Goal: Task Accomplishment & Management: Use online tool/utility

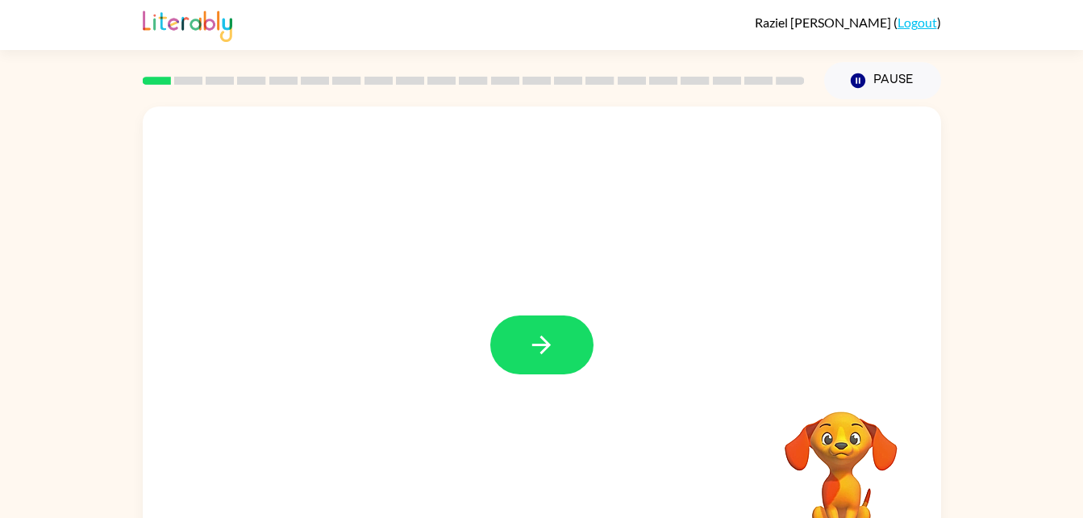
click at [592, 360] on div at bounding box center [541, 344] width 103 height 59
click at [554, 355] on icon "button" at bounding box center [541, 344] width 28 height 28
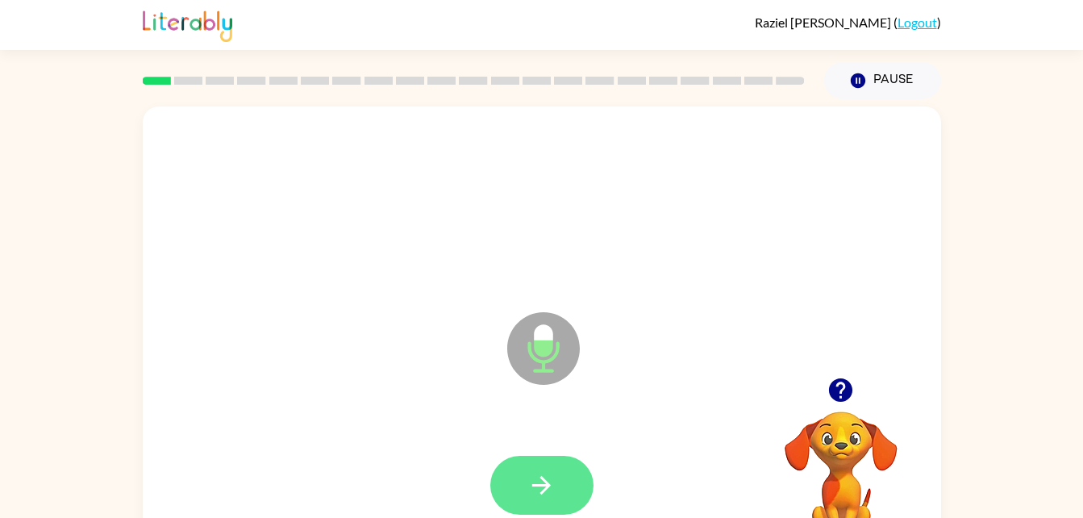
click at [549, 464] on button "button" at bounding box center [541, 484] width 103 height 59
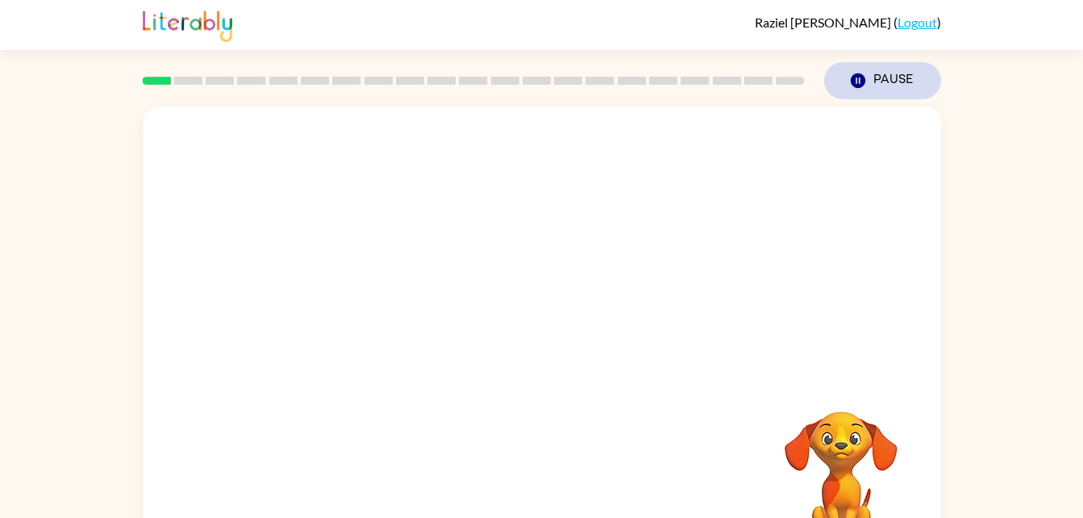
click at [875, 86] on button "Pause Pause" at bounding box center [882, 80] width 117 height 37
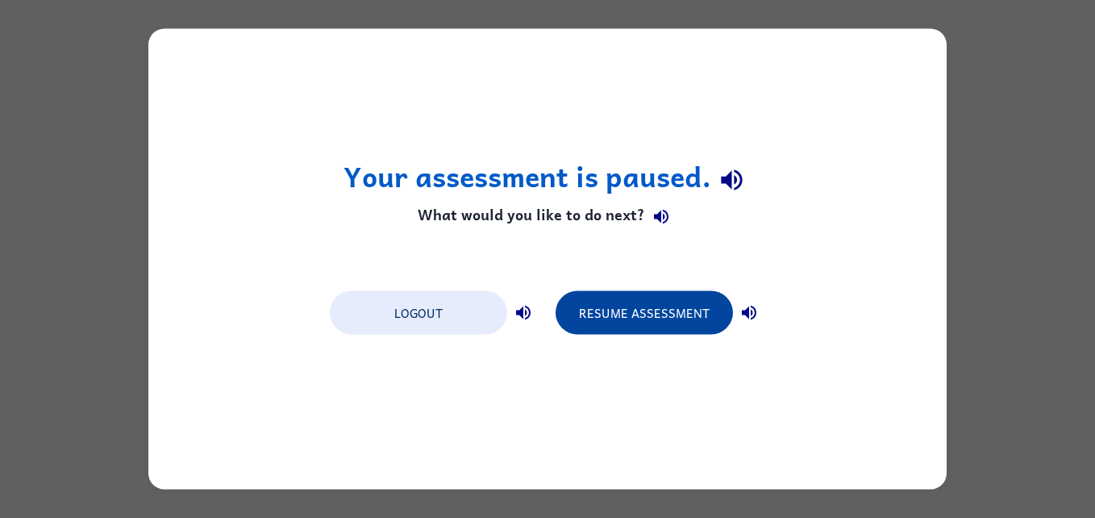
click at [689, 316] on button "Resume Assessment" at bounding box center [643, 313] width 177 height 44
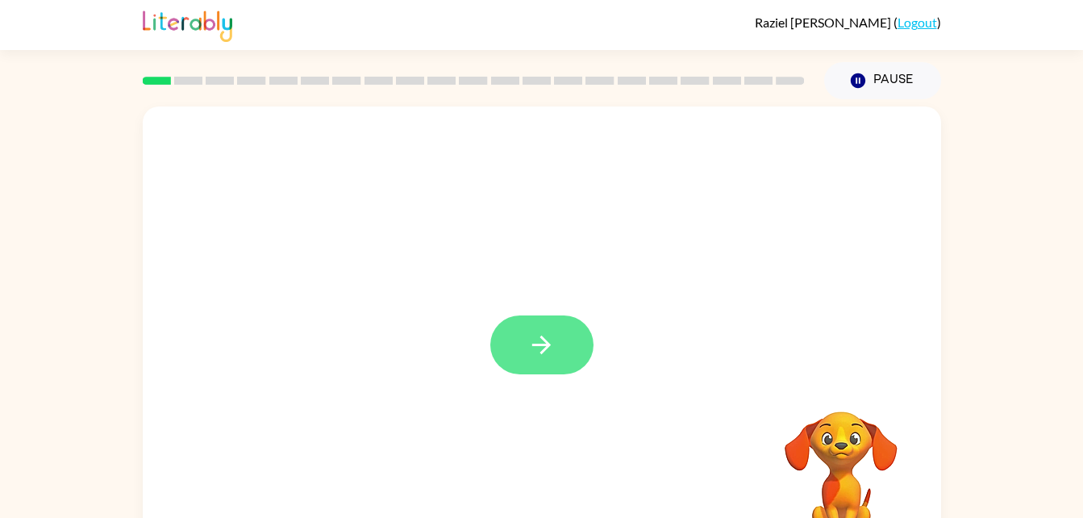
click at [538, 371] on button "button" at bounding box center [541, 344] width 103 height 59
click at [564, 340] on div at bounding box center [542, 336] width 798 height 460
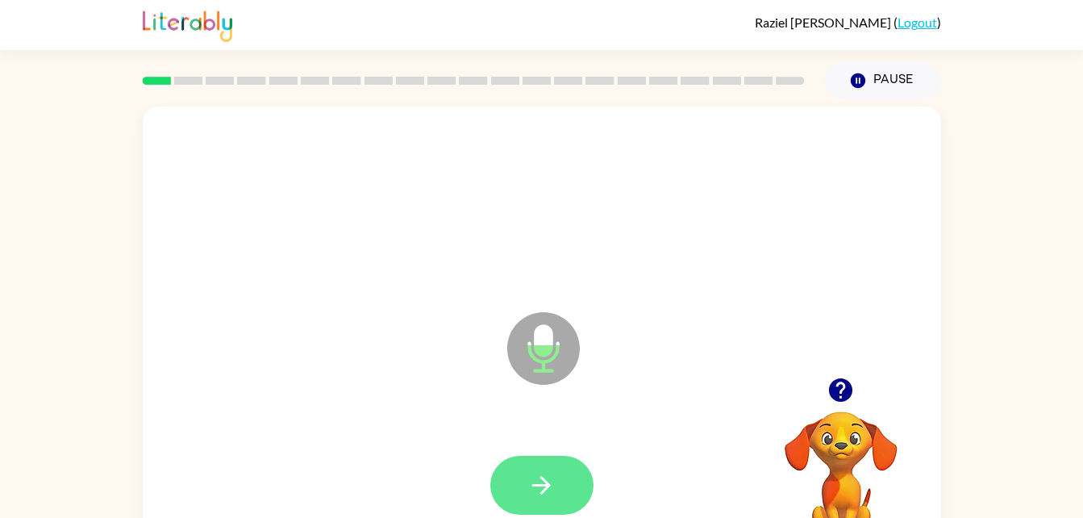
click at [553, 502] on button "button" at bounding box center [541, 484] width 103 height 59
click at [538, 499] on button "button" at bounding box center [541, 484] width 103 height 59
click at [560, 455] on button "button" at bounding box center [541, 484] width 103 height 59
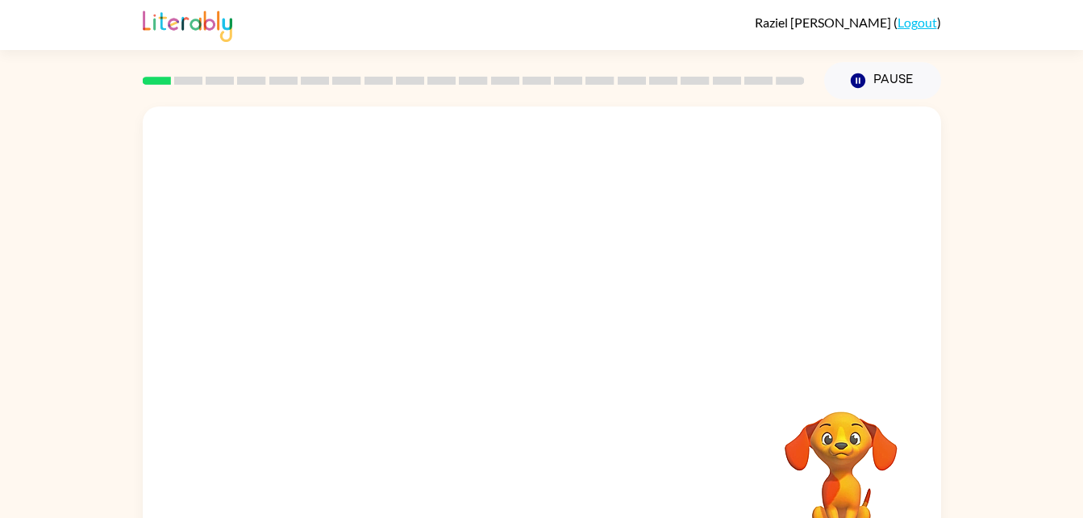
click at [150, 409] on div "Your browser must support playing .mp4 files to use Literably. Please try using…" at bounding box center [542, 336] width 798 height 460
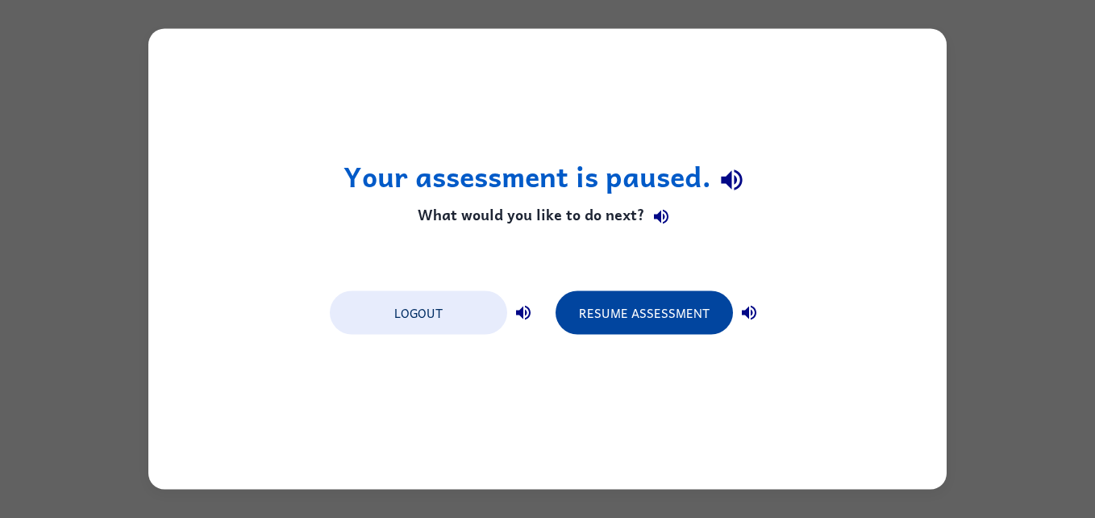
click at [636, 310] on button "Resume Assessment" at bounding box center [643, 313] width 177 height 44
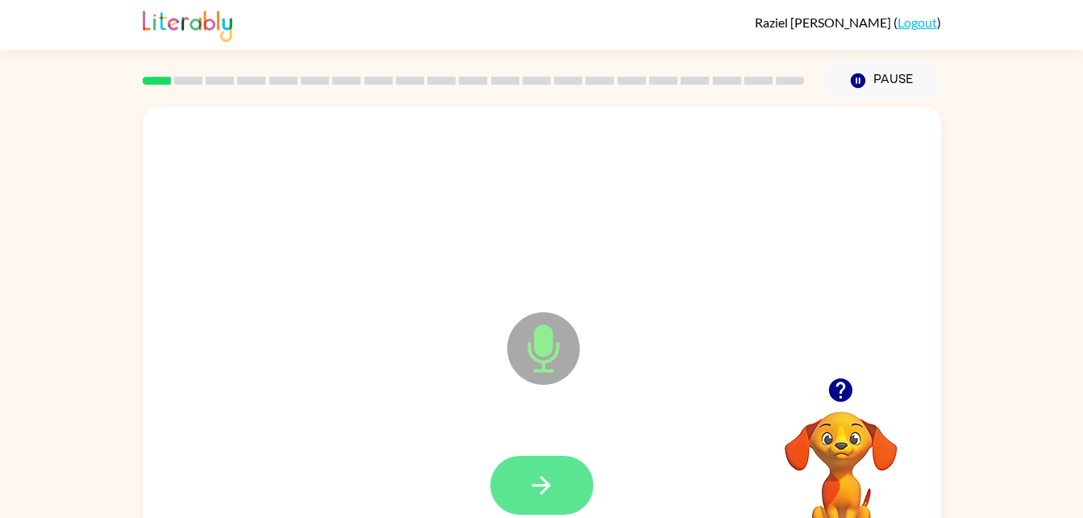
click at [550, 484] on icon "button" at bounding box center [541, 485] width 28 height 28
click at [530, 485] on icon "button" at bounding box center [541, 485] width 28 height 28
click at [554, 498] on icon "button" at bounding box center [541, 485] width 28 height 28
click at [538, 471] on icon "button" at bounding box center [541, 485] width 28 height 28
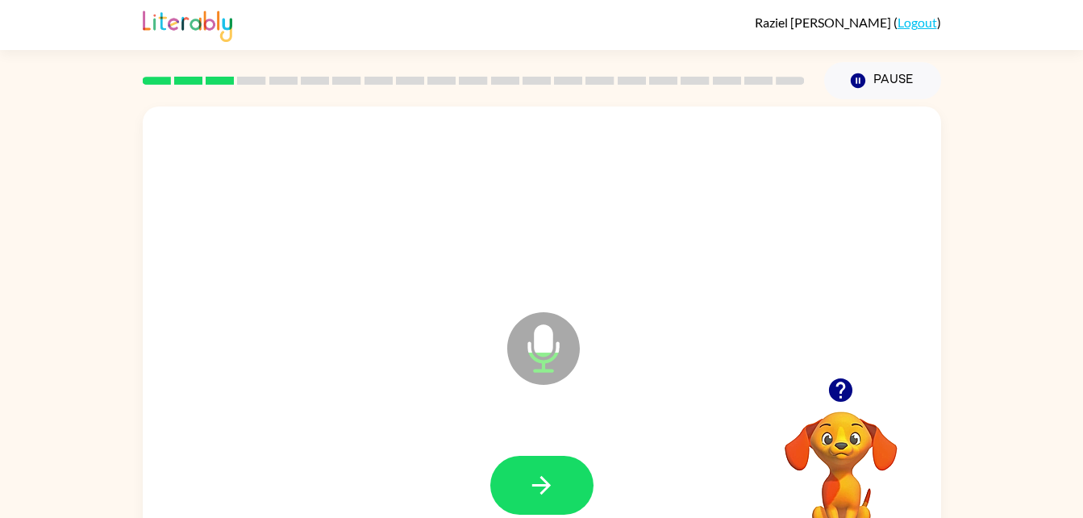
click at [530, 493] on icon "button" at bounding box center [541, 485] width 28 height 28
click at [537, 493] on div at bounding box center [541, 484] width 103 height 59
click at [849, 385] on icon "button" at bounding box center [840, 389] width 23 height 23
click at [841, 396] on video "Your browser must support playing .mp4 files to use Literably. Please try using…" at bounding box center [840, 466] width 161 height 161
click at [551, 476] on icon "button" at bounding box center [541, 485] width 28 height 28
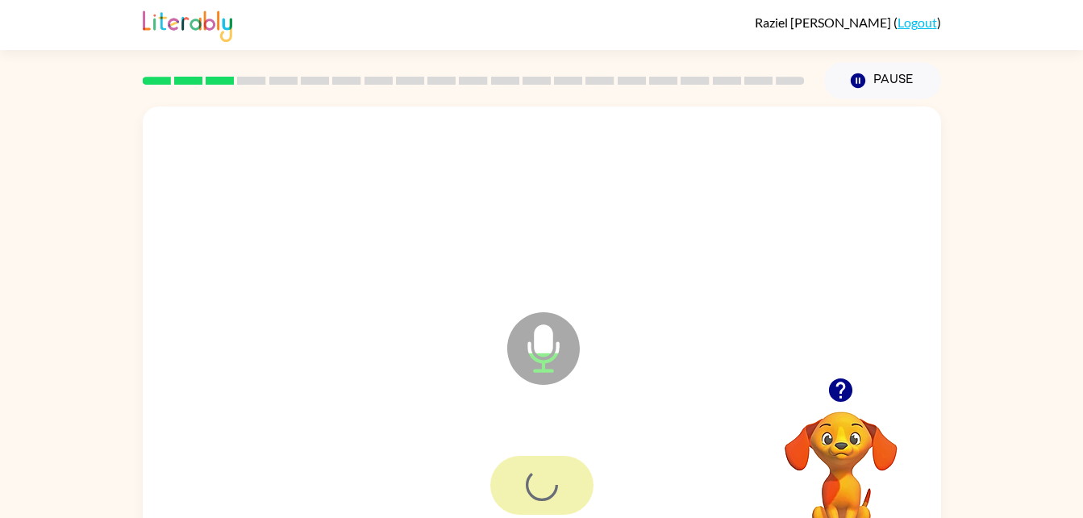
click at [561, 472] on div at bounding box center [541, 484] width 103 height 59
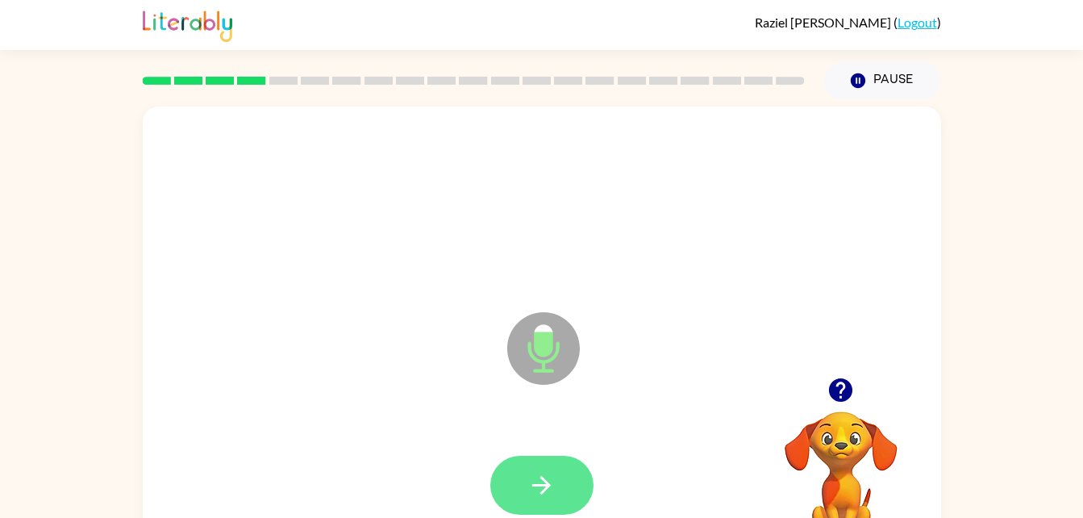
click at [555, 505] on button "button" at bounding box center [541, 484] width 103 height 59
click at [542, 480] on icon "button" at bounding box center [541, 485] width 28 height 28
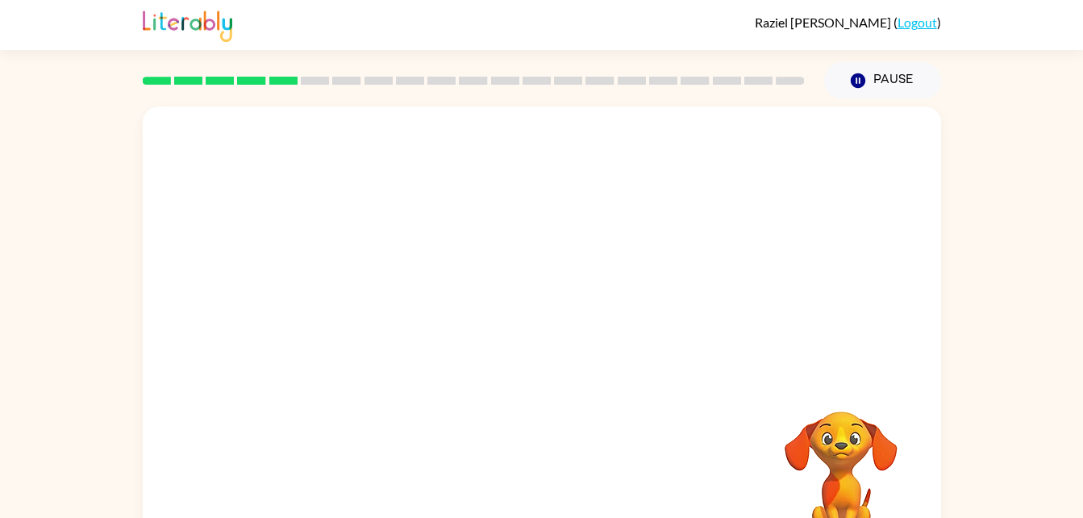
click at [996, 326] on div "Your browser must support playing .mp4 files to use Literably. Please try using…" at bounding box center [541, 333] width 1083 height 468
click at [839, 448] on video "Your browser must support playing .mp4 files to use Literably. Please try using…" at bounding box center [840, 466] width 161 height 161
click at [852, 428] on video "Your browser must support playing .mp4 files to use Literably. Please try using…" at bounding box center [840, 466] width 161 height 161
click at [855, 421] on video "Your browser must support playing .mp4 files to use Literably. Please try using…" at bounding box center [840, 466] width 161 height 161
drag, startPoint x: 436, startPoint y: 336, endPoint x: 400, endPoint y: 256, distance: 87.7
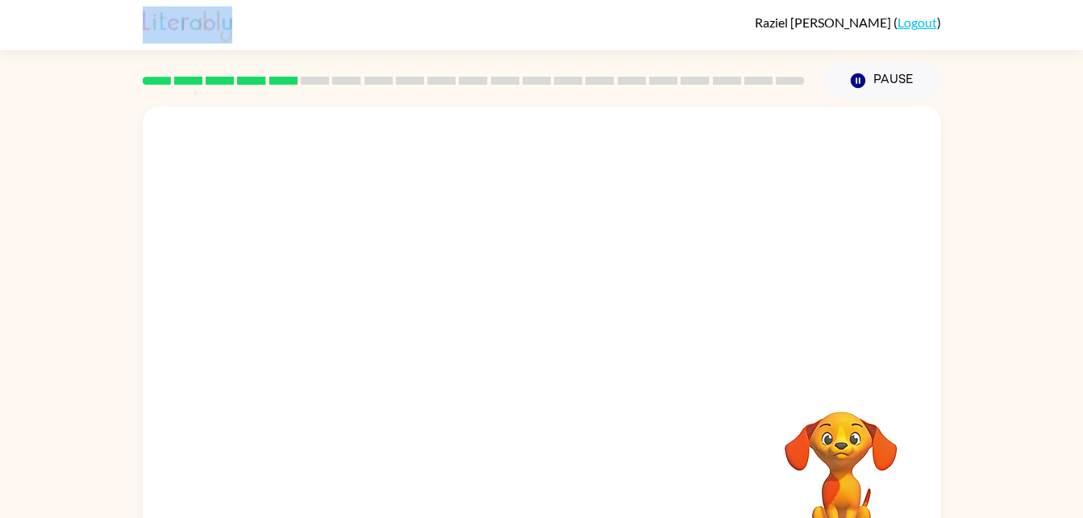
click at [486, 73] on div "[PERSON_NAME] ( Logout ) Pause Pause Your browser must support playing .mp4 fil…" at bounding box center [541, 283] width 1083 height 567
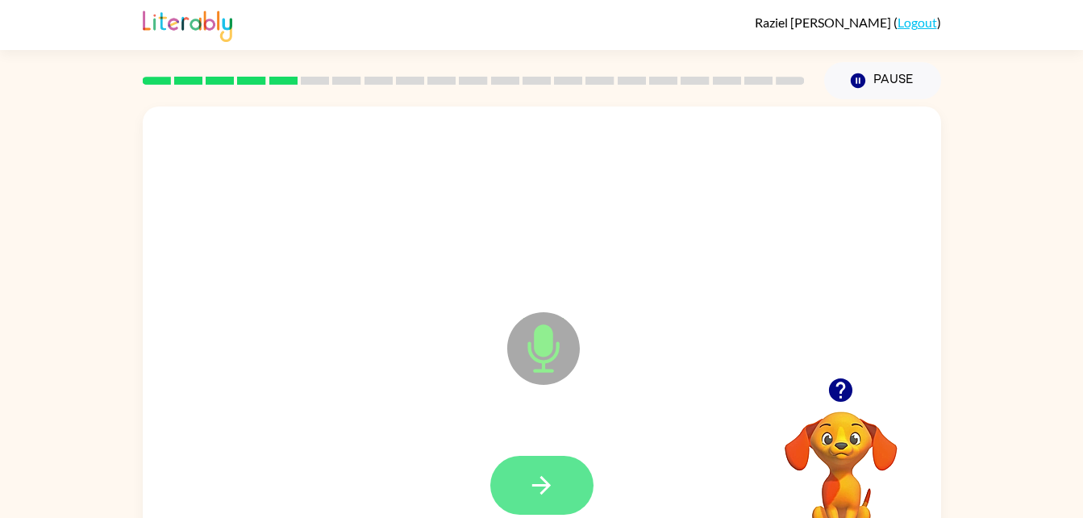
click at [535, 461] on button "button" at bounding box center [541, 484] width 103 height 59
click at [543, 505] on button "button" at bounding box center [541, 484] width 103 height 59
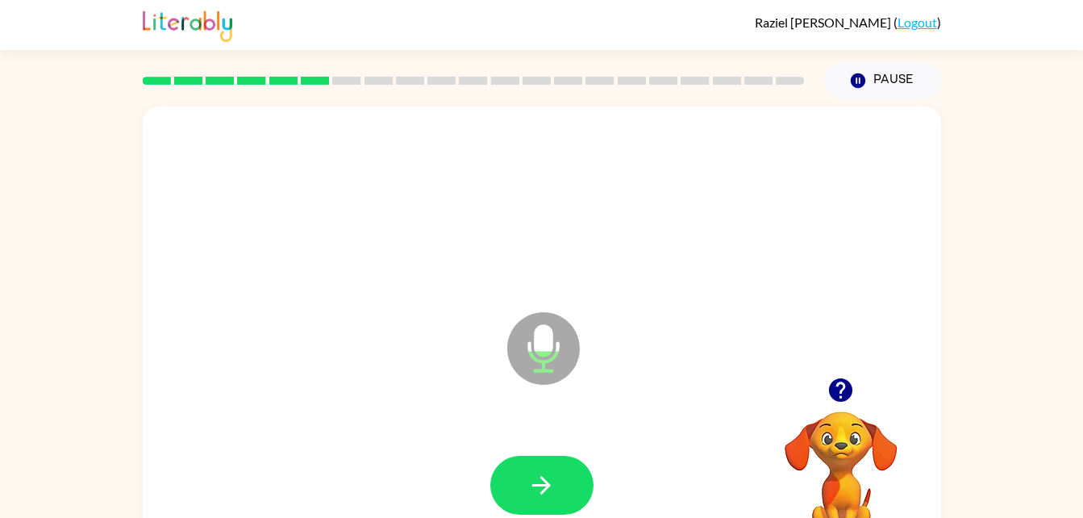
drag, startPoint x: 543, startPoint y: 505, endPoint x: -2, endPoint y: 397, distance: 555.7
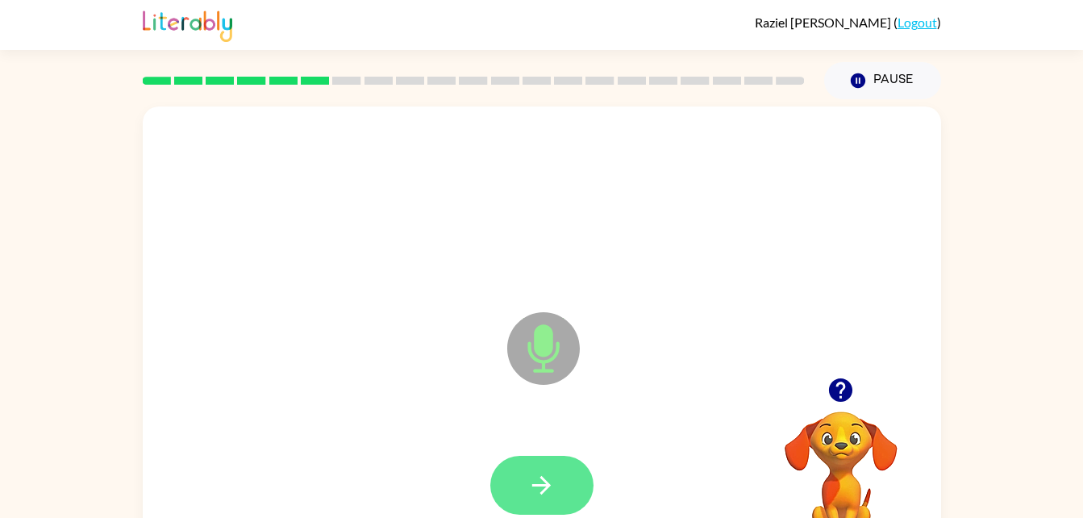
click at [546, 497] on icon "button" at bounding box center [541, 485] width 28 height 28
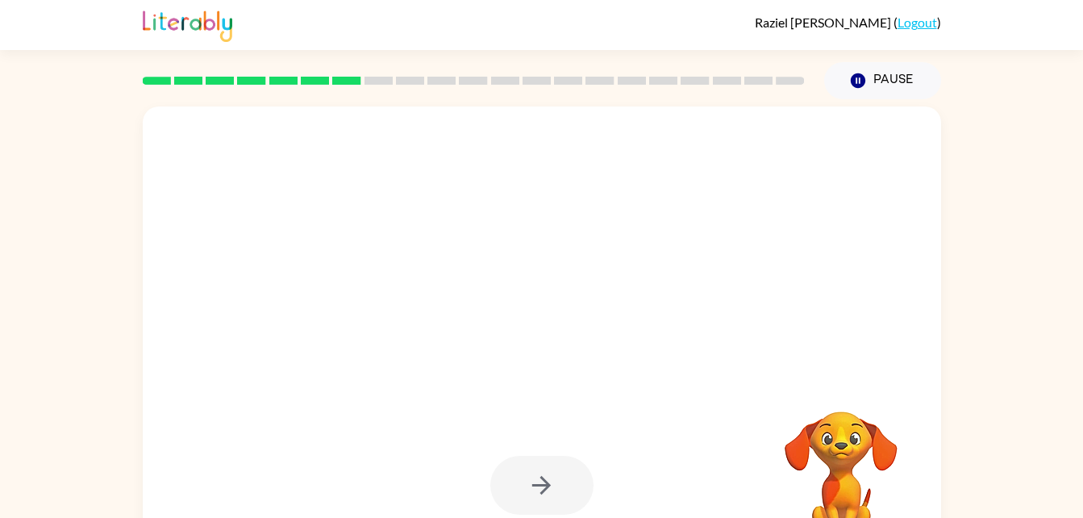
drag, startPoint x: 573, startPoint y: 402, endPoint x: 473, endPoint y: 343, distance: 116.4
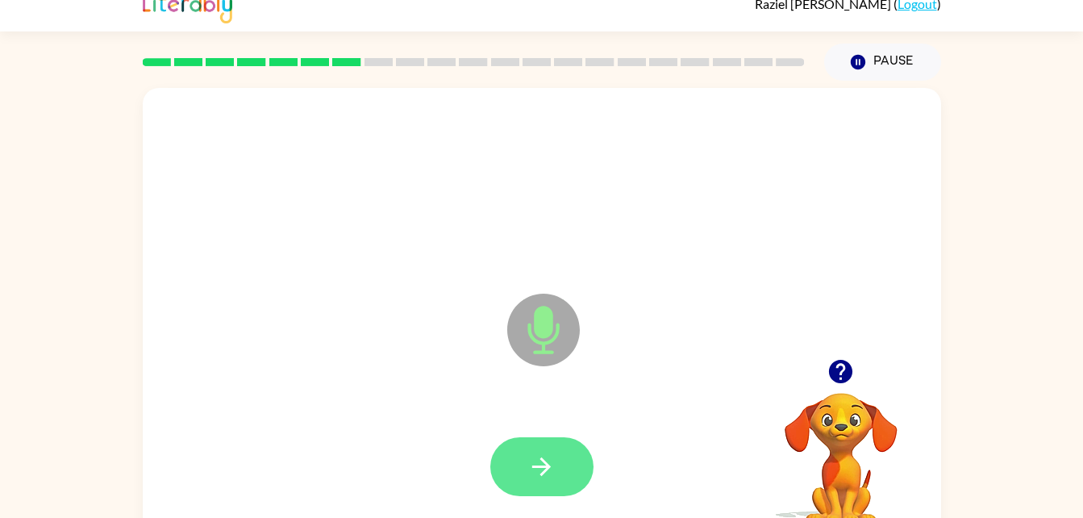
click at [564, 459] on button "button" at bounding box center [541, 466] width 103 height 59
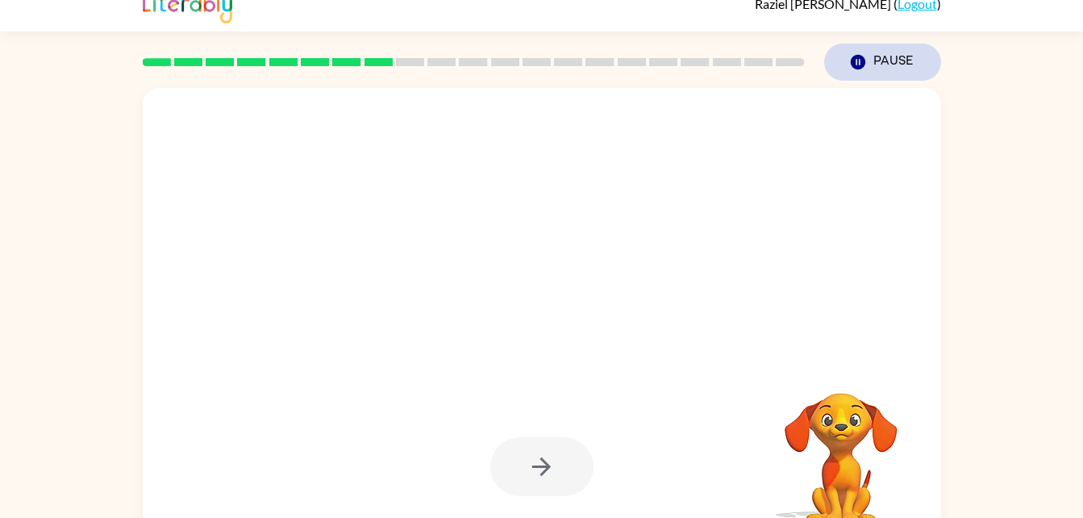
click at [906, 77] on button "Pause Pause" at bounding box center [882, 62] width 117 height 37
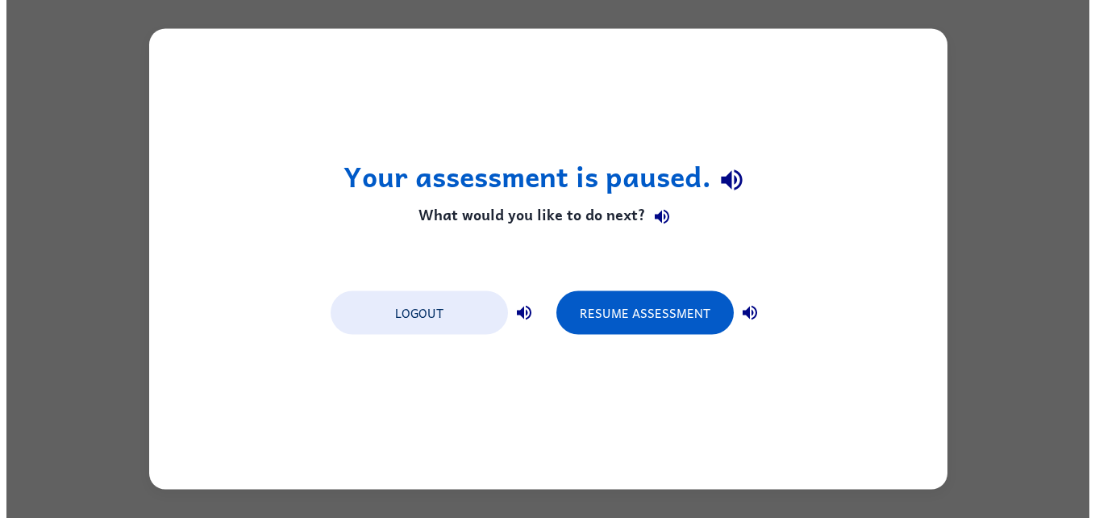
scroll to position [0, 0]
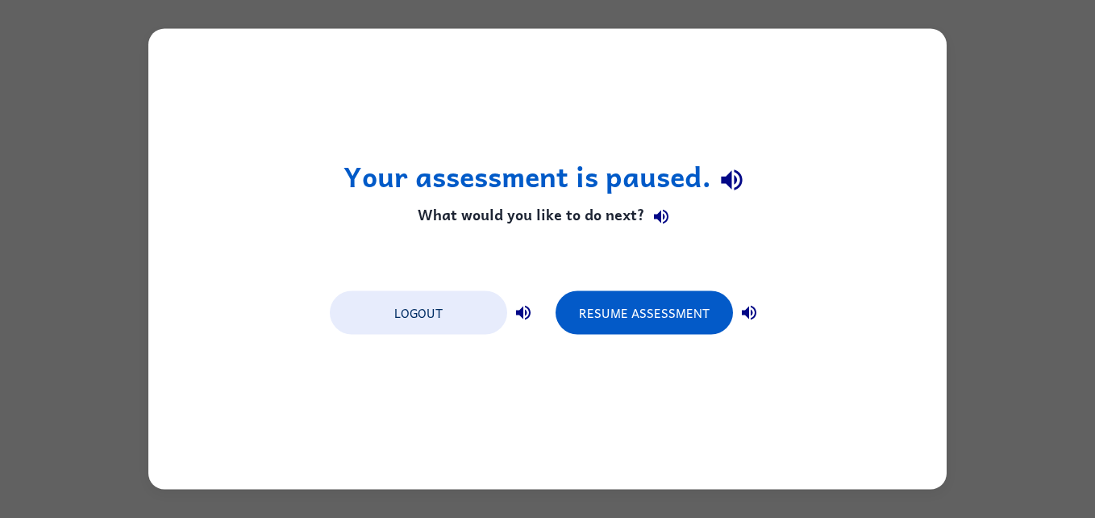
drag, startPoint x: 688, startPoint y: 353, endPoint x: 775, endPoint y: 437, distance: 120.9
click at [775, 437] on div "Your assessment is paused. What would you like to do next? Logout Resume Assess…" at bounding box center [547, 259] width 798 height 460
click at [754, 313] on icon "button" at bounding box center [748, 312] width 19 height 19
click at [527, 310] on icon "button" at bounding box center [522, 312] width 19 height 19
click at [530, 314] on icon "button" at bounding box center [522, 312] width 19 height 19
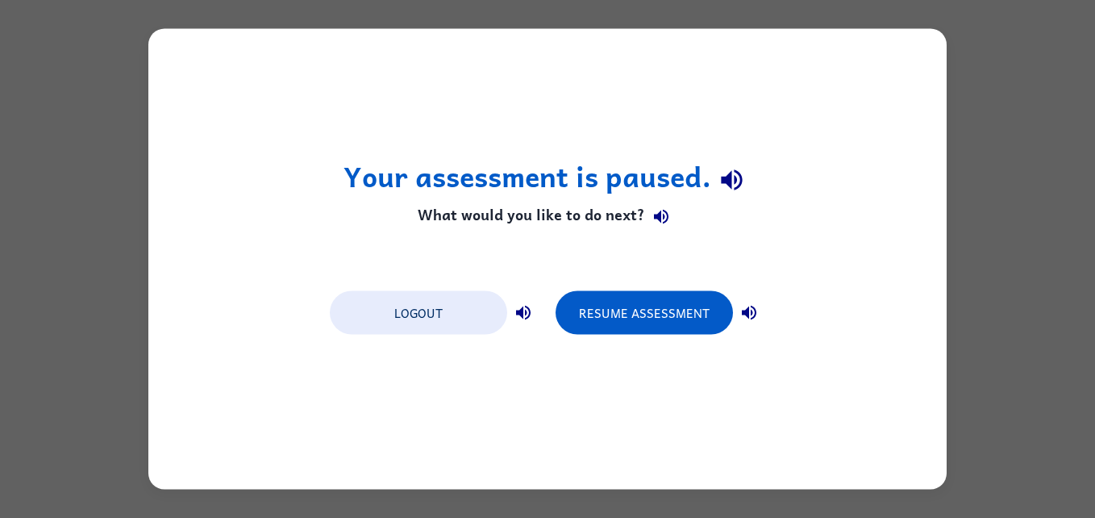
click at [529, 311] on icon "button" at bounding box center [523, 313] width 15 height 15
click at [525, 317] on icon "button" at bounding box center [522, 312] width 19 height 19
click at [531, 310] on icon "button" at bounding box center [522, 312] width 19 height 19
click at [530, 310] on icon "button" at bounding box center [523, 313] width 15 height 15
click at [535, 303] on button "button" at bounding box center [523, 313] width 32 height 32
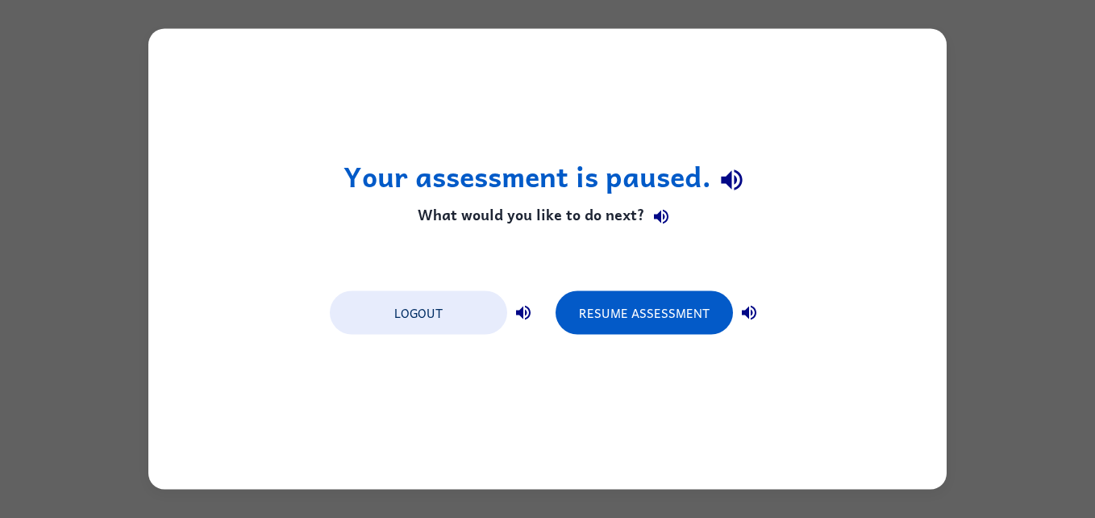
click at [521, 323] on button "button" at bounding box center [523, 313] width 32 height 32
click at [526, 310] on icon "button" at bounding box center [522, 312] width 19 height 19
click at [530, 316] on icon "button" at bounding box center [522, 312] width 19 height 19
click at [532, 318] on icon "button" at bounding box center [522, 312] width 19 height 19
click at [530, 320] on icon "button" at bounding box center [522, 312] width 19 height 19
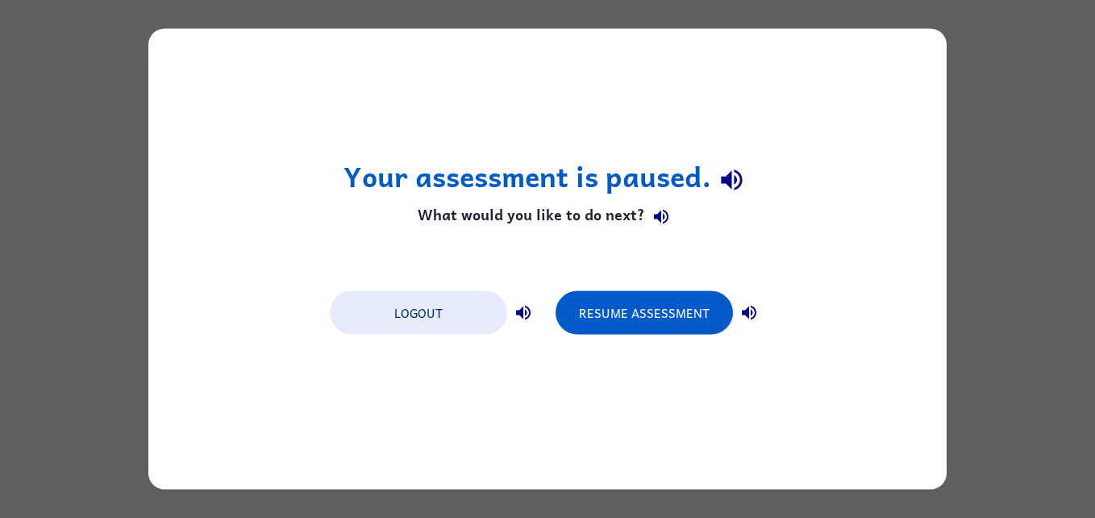
click at [529, 322] on icon "button" at bounding box center [522, 312] width 19 height 19
click at [534, 318] on button "button" at bounding box center [523, 313] width 32 height 32
click at [533, 315] on button "button" at bounding box center [523, 313] width 32 height 32
click at [527, 321] on icon "button" at bounding box center [522, 312] width 19 height 19
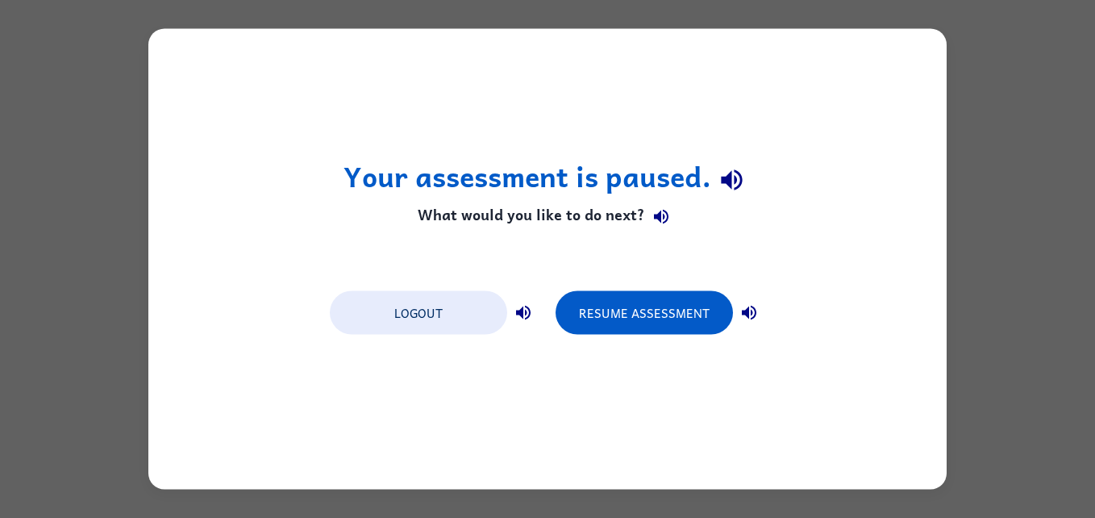
click at [527, 326] on button "button" at bounding box center [523, 313] width 32 height 32
click at [518, 328] on div "Logout" at bounding box center [435, 311] width 210 height 45
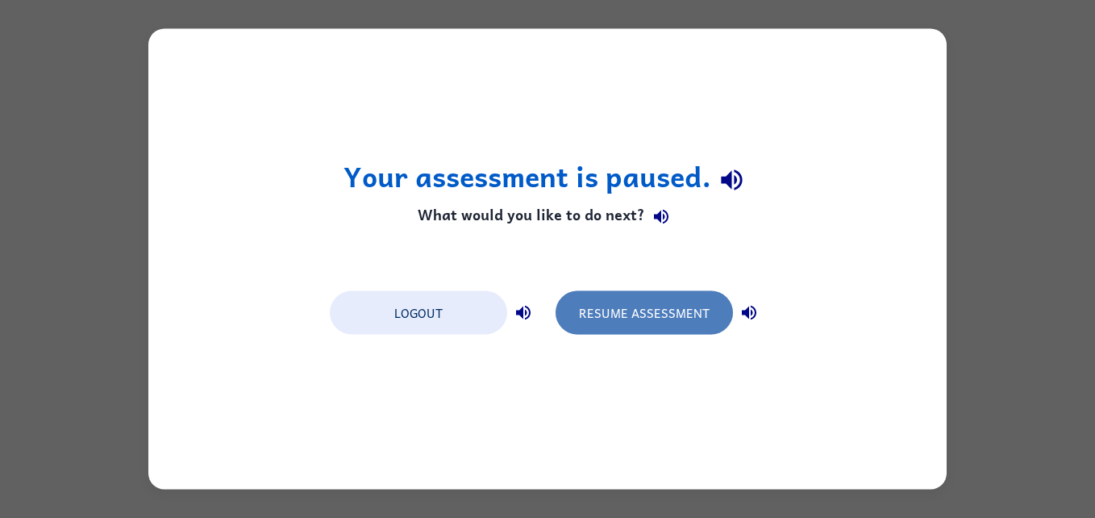
drag, startPoint x: 633, startPoint y: 325, endPoint x: 657, endPoint y: 298, distance: 36.0
click at [657, 298] on button "Resume Assessment" at bounding box center [643, 313] width 177 height 44
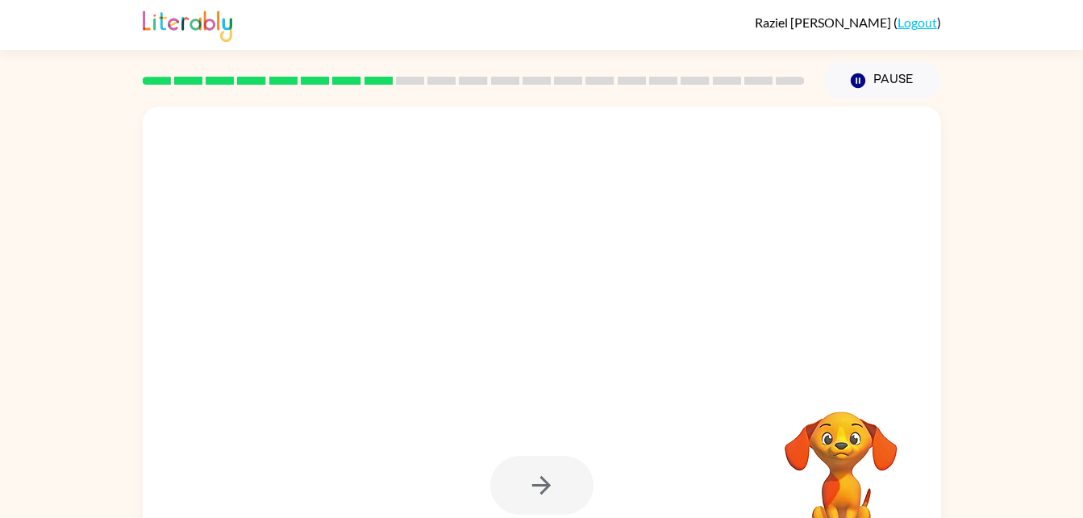
click at [503, 310] on div at bounding box center [503, 308] width 688 height 58
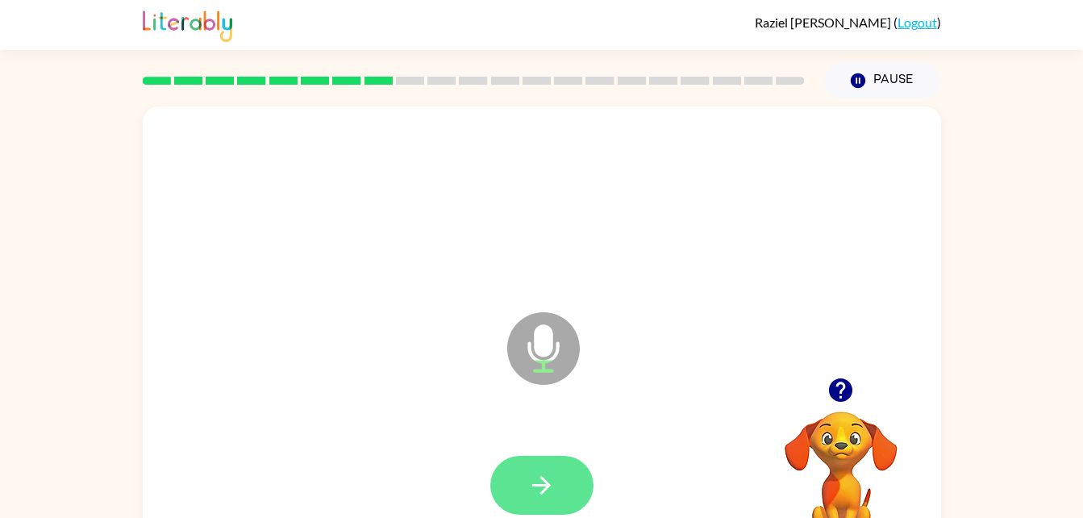
click at [549, 489] on icon "button" at bounding box center [541, 485] width 28 height 28
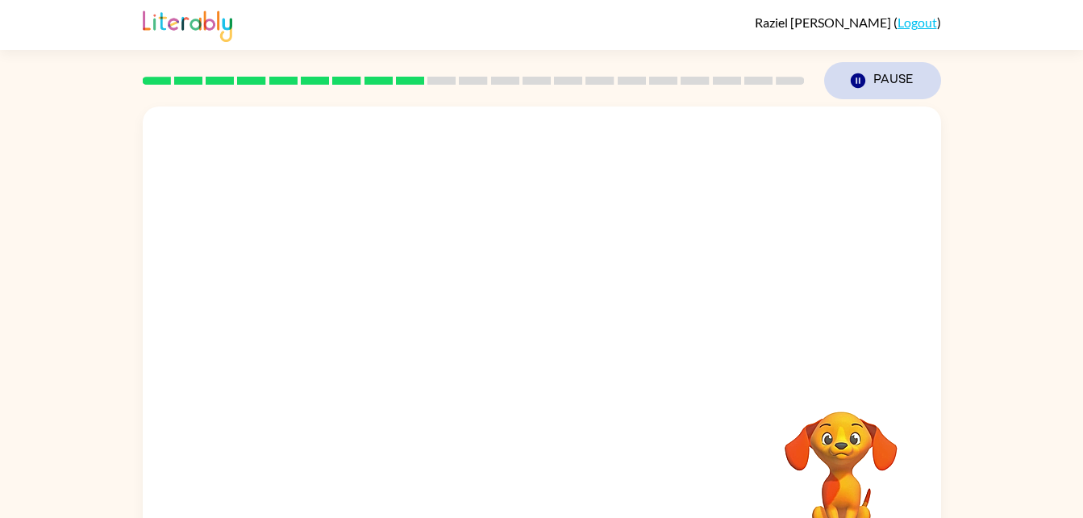
click at [879, 79] on button "Pause Pause" at bounding box center [882, 80] width 117 height 37
